Goal: Task Accomplishment & Management: Manage account settings

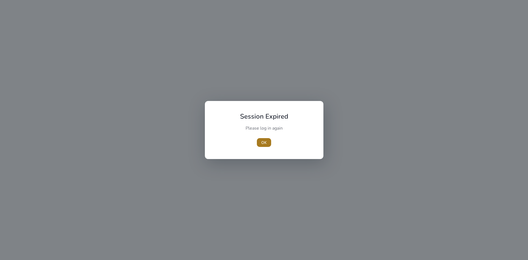
click at [265, 146] on span "button" at bounding box center [264, 142] width 14 height 13
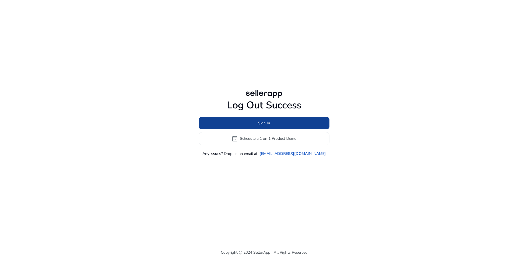
click at [270, 122] on span at bounding box center [264, 122] width 131 height 13
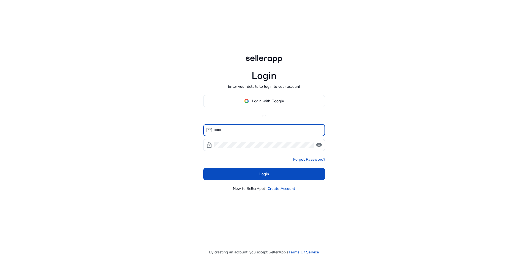
type input "**********"
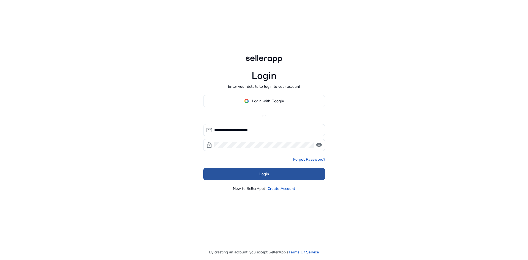
click at [306, 177] on span at bounding box center [264, 173] width 122 height 13
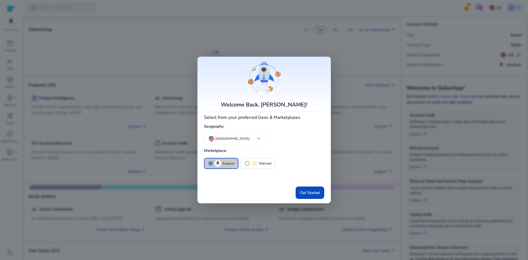
click at [221, 161] on img "button" at bounding box center [218, 163] width 7 height 7
click at [303, 192] on span "Get Started" at bounding box center [310, 193] width 20 height 6
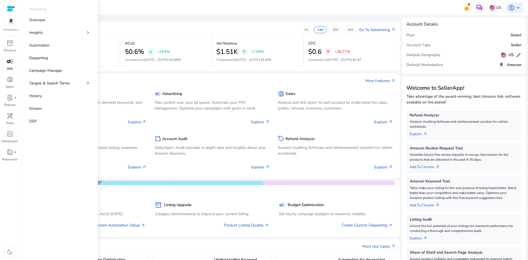
click at [10, 63] on span "campaign" at bounding box center [10, 61] width 7 height 7
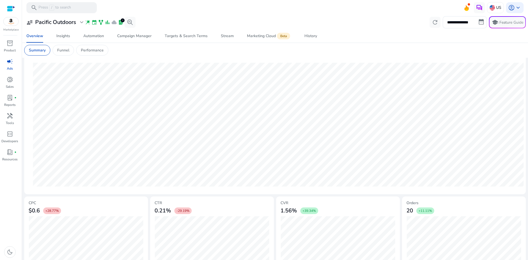
scroll to position [39, 0]
